Goal: Information Seeking & Learning: Check status

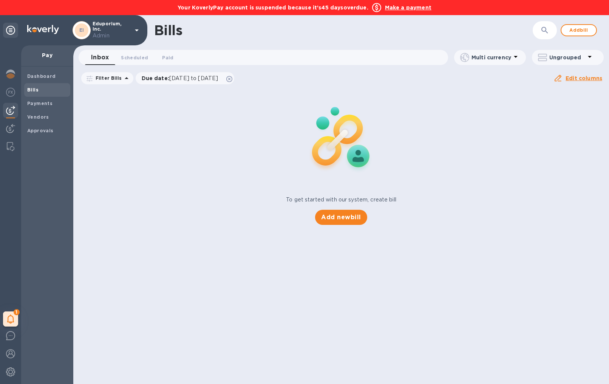
click at [420, 5] on b "Make a payment" at bounding box center [408, 8] width 46 height 6
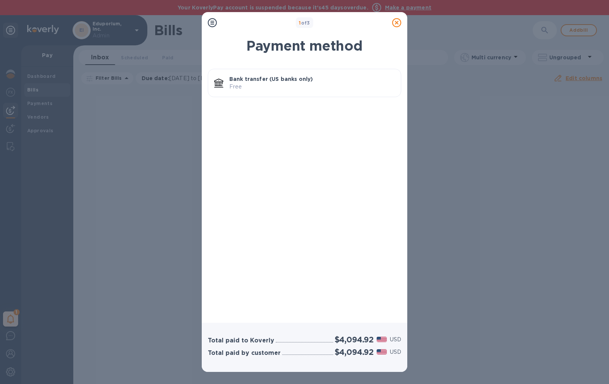
click at [396, 28] on div at bounding box center [396, 22] width 15 height 15
click at [396, 22] on icon at bounding box center [396, 22] width 9 height 9
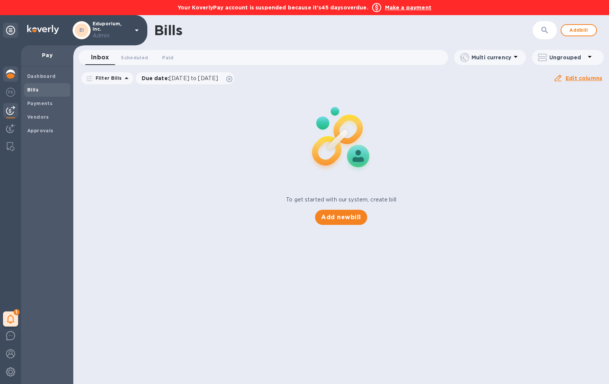
click at [11, 76] on img at bounding box center [10, 74] width 9 height 9
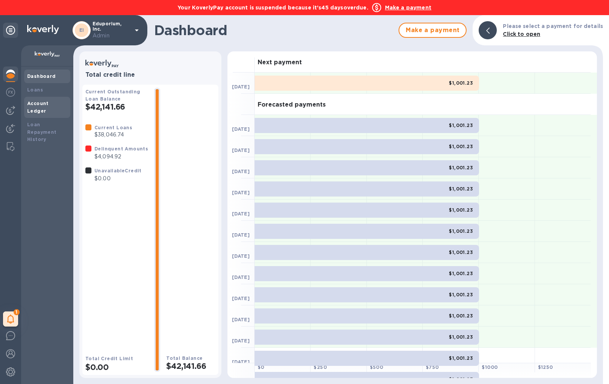
click at [49, 105] on b "Account Ledger" at bounding box center [38, 106] width 22 height 13
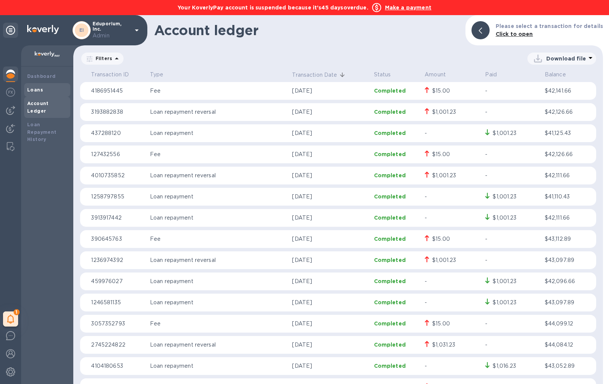
click at [39, 93] on div "Loans" at bounding box center [47, 90] width 40 height 8
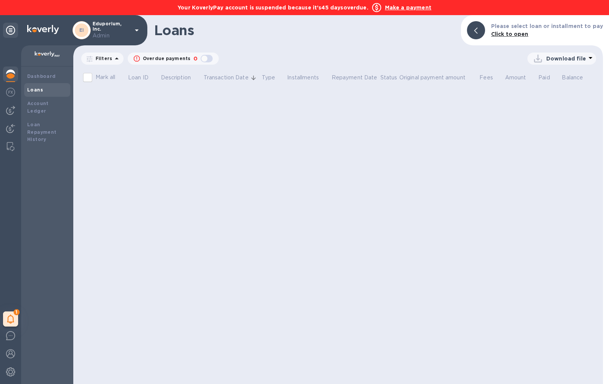
click at [39, 93] on div "Loans" at bounding box center [47, 90] width 40 height 8
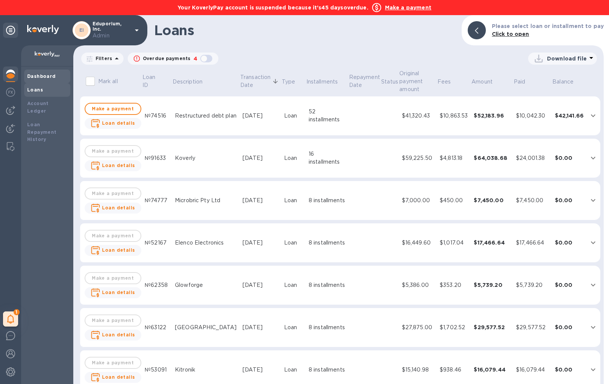
click at [29, 74] on b "Dashboard" at bounding box center [41, 76] width 29 height 6
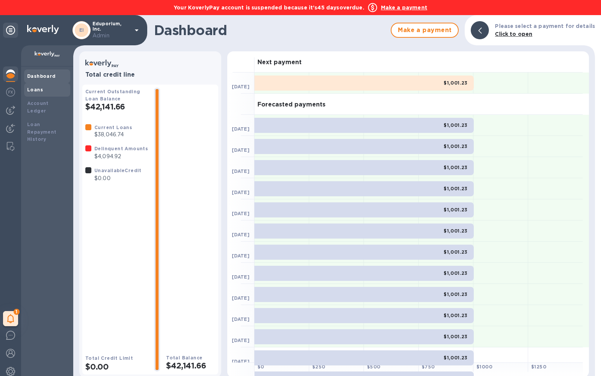
click at [40, 91] on b "Loans" at bounding box center [35, 90] width 16 height 6
